Goal: Navigation & Orientation: Find specific page/section

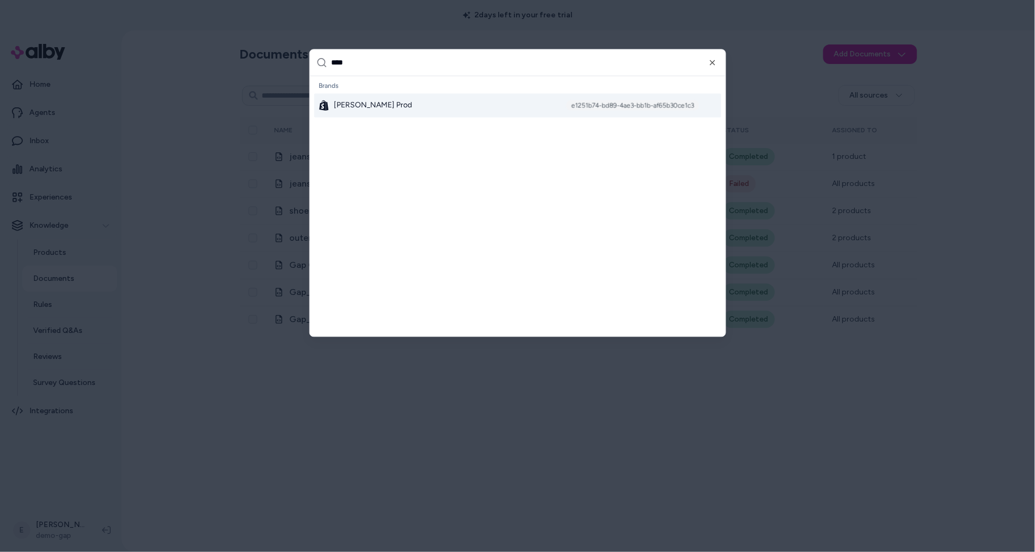
type input "*****"
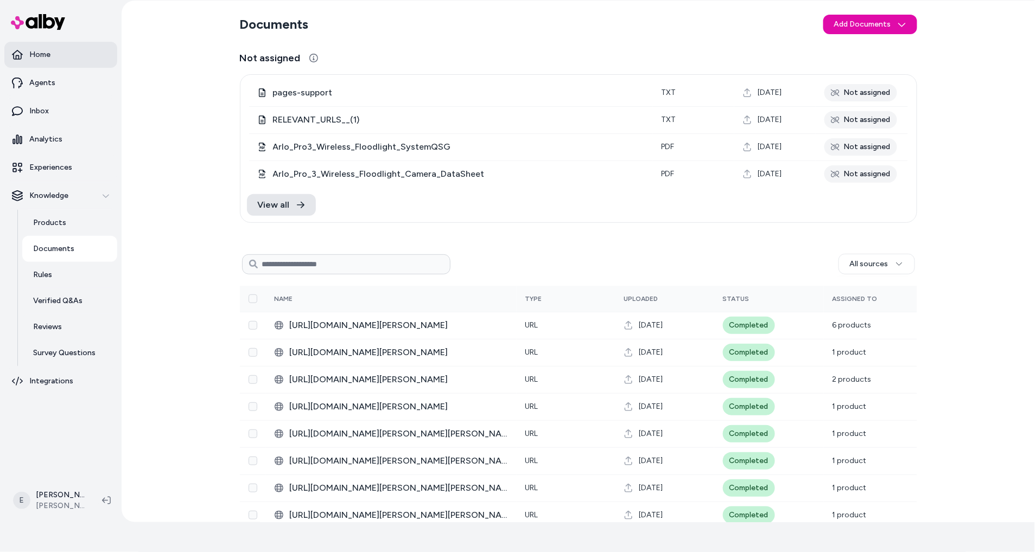
click at [75, 60] on link "Home" at bounding box center [60, 55] width 113 height 26
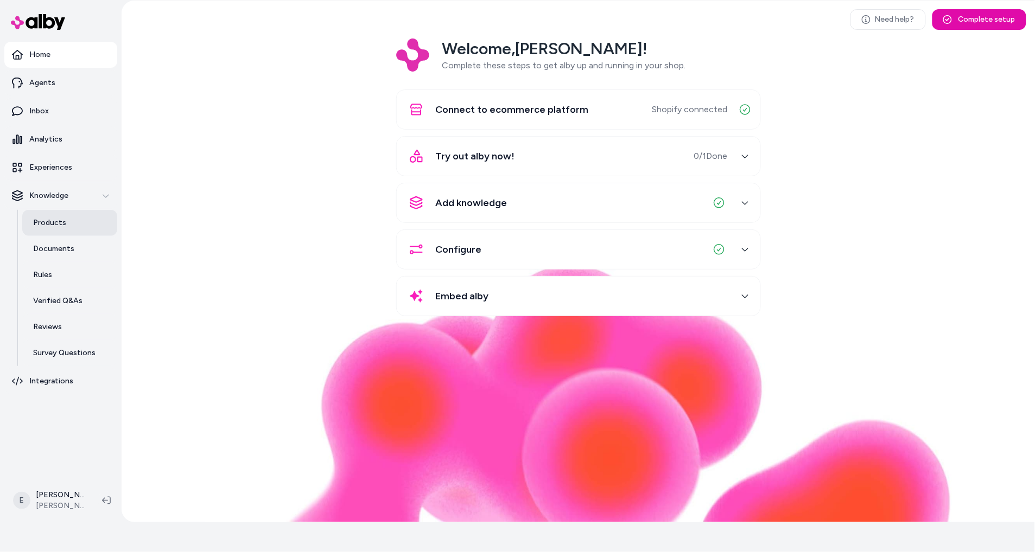
click at [69, 225] on link "Products" at bounding box center [69, 223] width 95 height 26
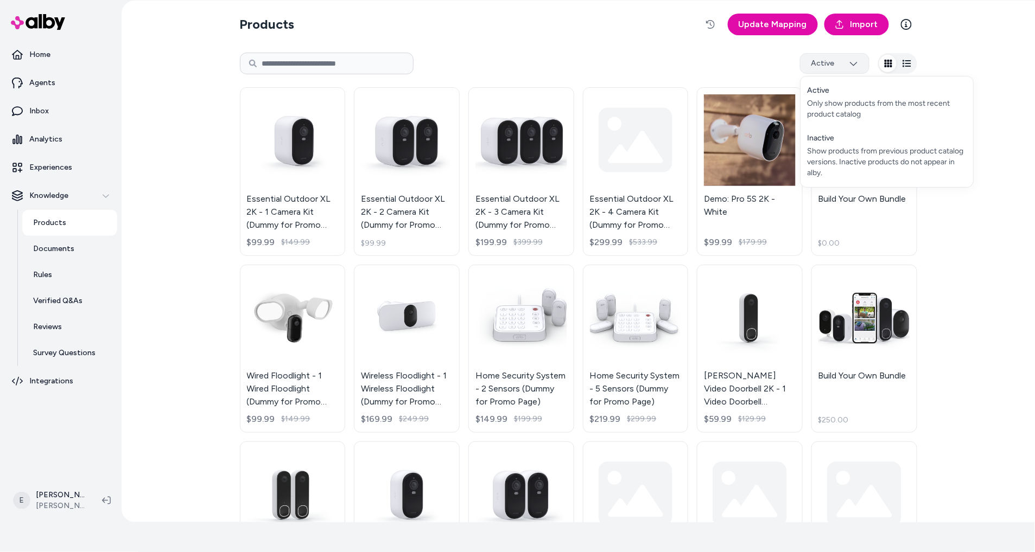
click at [835, 69] on html "Reach out to your alby representative to get started. Home Agents Inbox Analyti…" at bounding box center [517, 246] width 1035 height 552
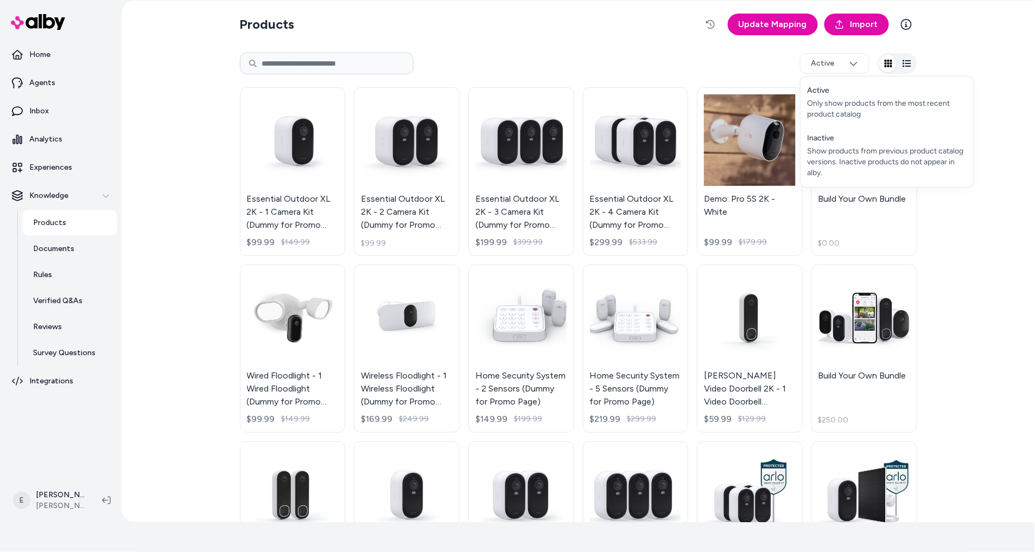
click at [762, 69] on html "Reach out to your alby representative to get started. Home Agents Inbox Analyti…" at bounding box center [517, 246] width 1035 height 552
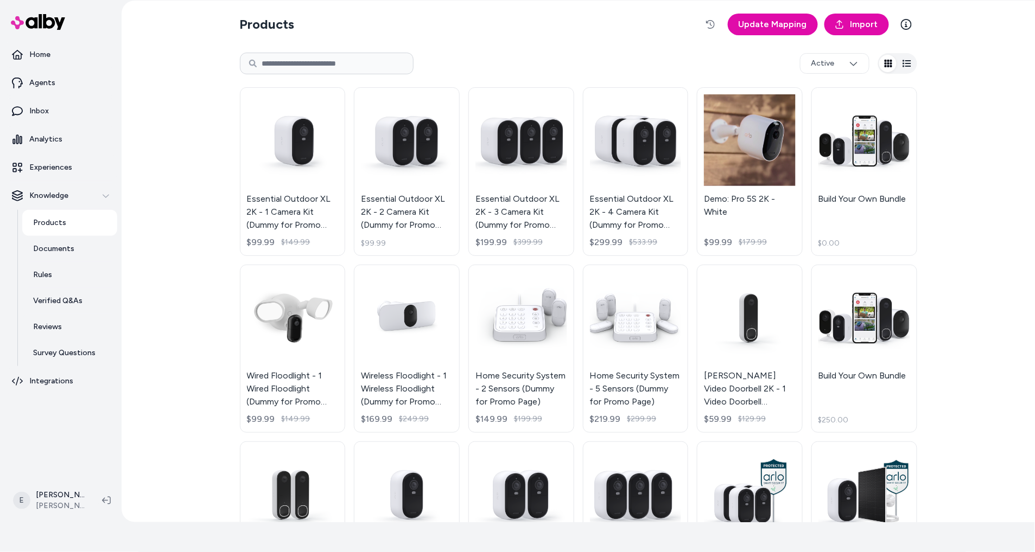
click at [905, 64] on icon "button" at bounding box center [906, 63] width 9 height 9
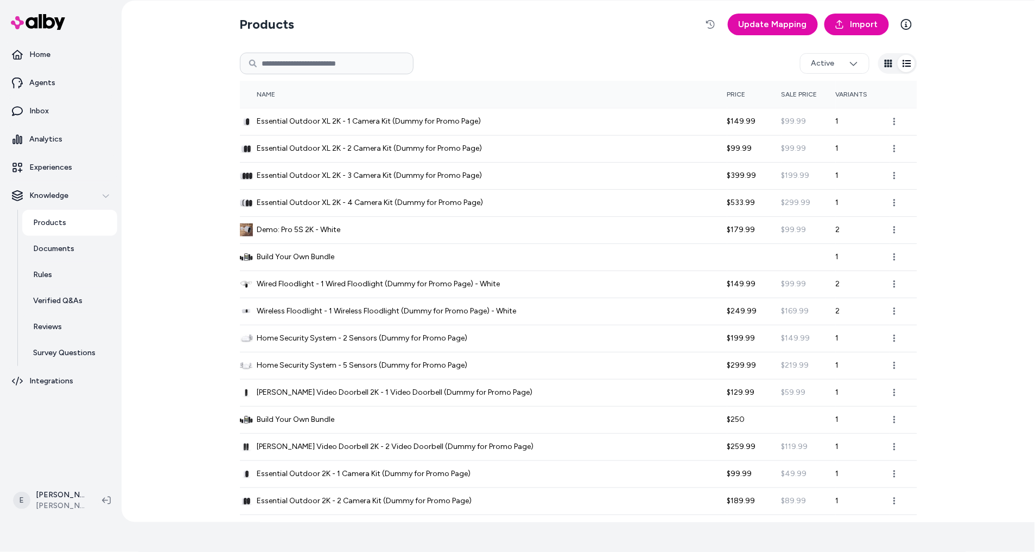
click at [892, 65] on icon "button" at bounding box center [888, 63] width 9 height 9
